Goal: Information Seeking & Learning: Learn about a topic

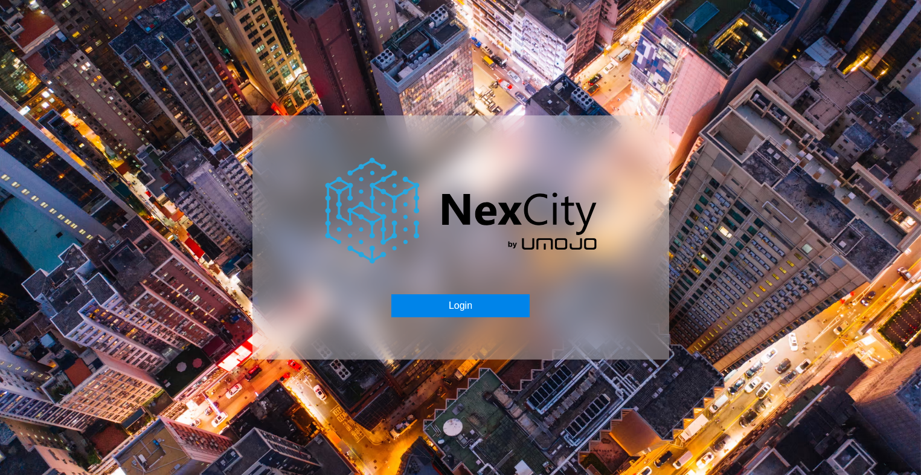
click at [435, 309] on button "Login" at bounding box center [460, 305] width 138 height 23
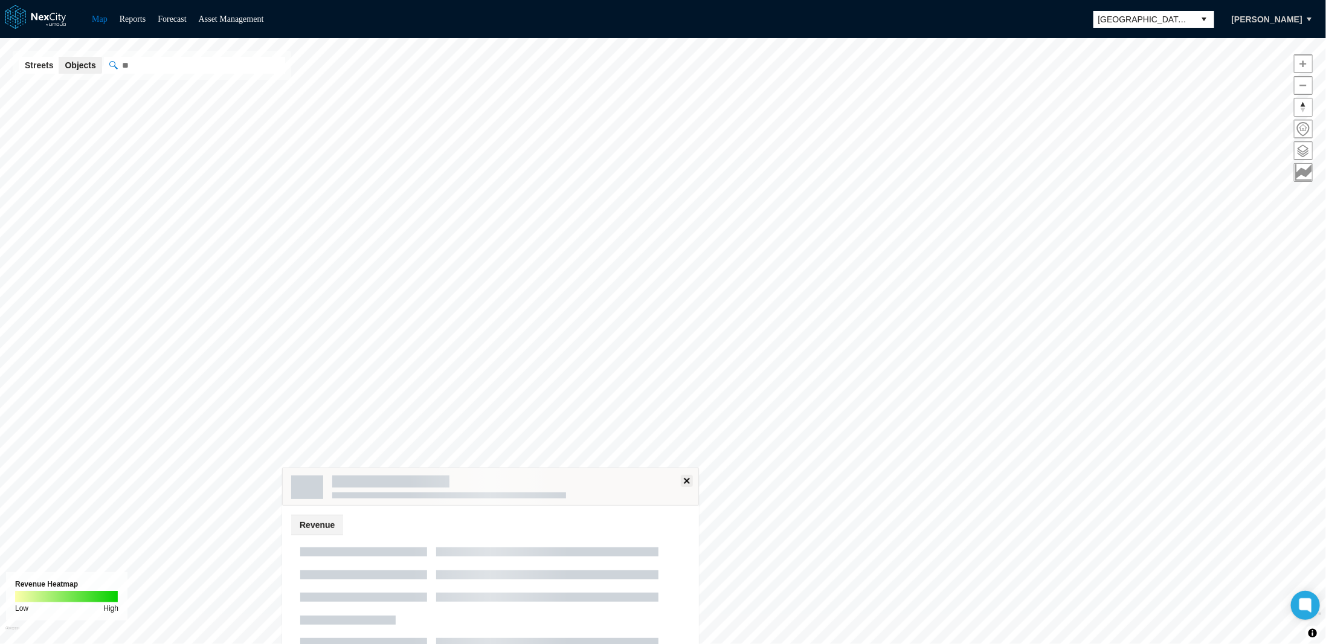
click at [683, 474] on span at bounding box center [687, 481] width 10 height 10
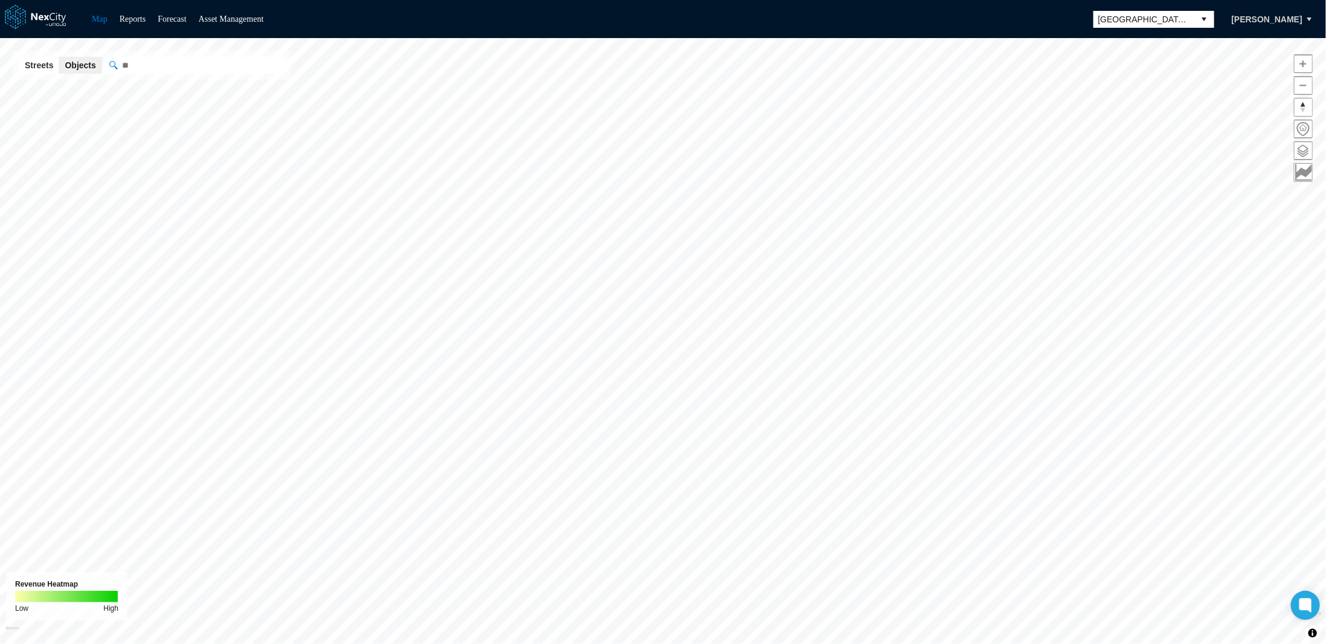
click at [920, 15] on span "[GEOGRAPHIC_DATA][PERSON_NAME]" at bounding box center [1144, 19] width 92 height 12
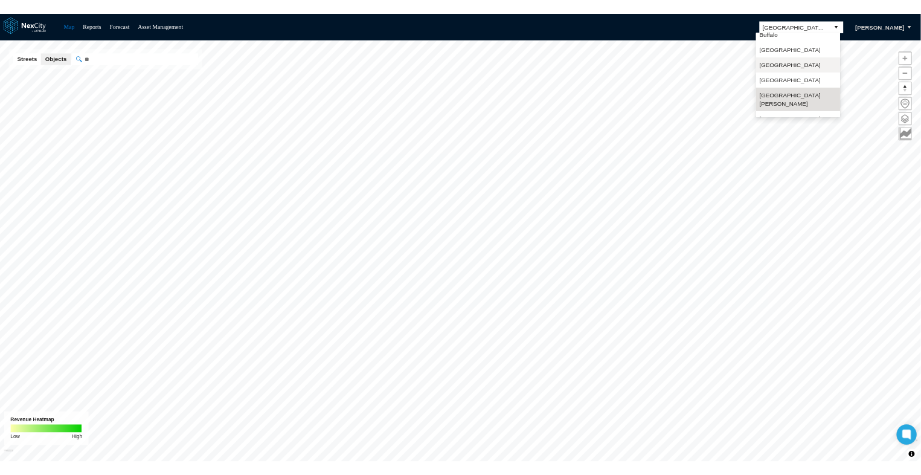
scroll to position [31, 0]
